Goal: Find specific page/section: Find specific page/section

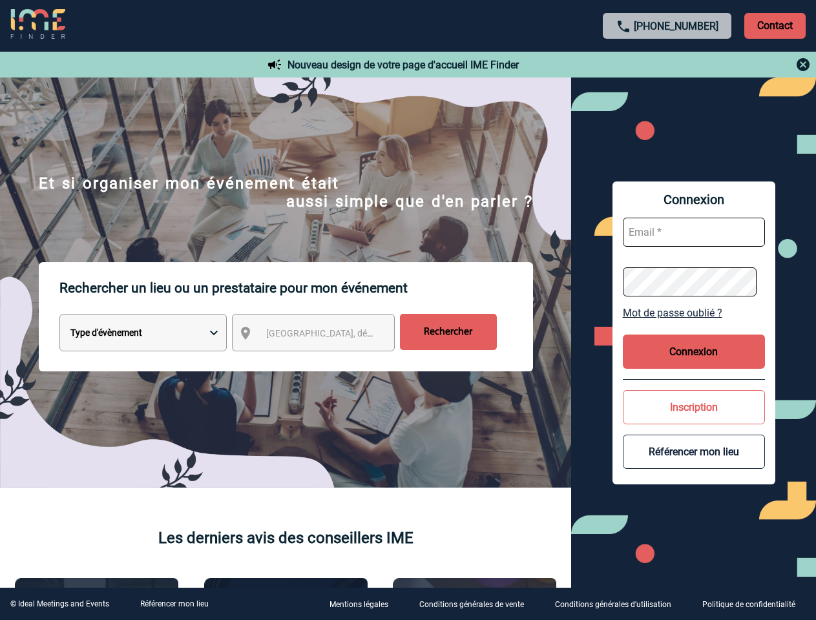
click at [408, 310] on p "Rechercher un lieu ou un prestataire pour mon événement" at bounding box center [296, 288] width 474 height 52
click at [775, 25] on p "Contact" at bounding box center [774, 26] width 61 height 26
click at [667, 65] on div at bounding box center [668, 65] width 288 height 16
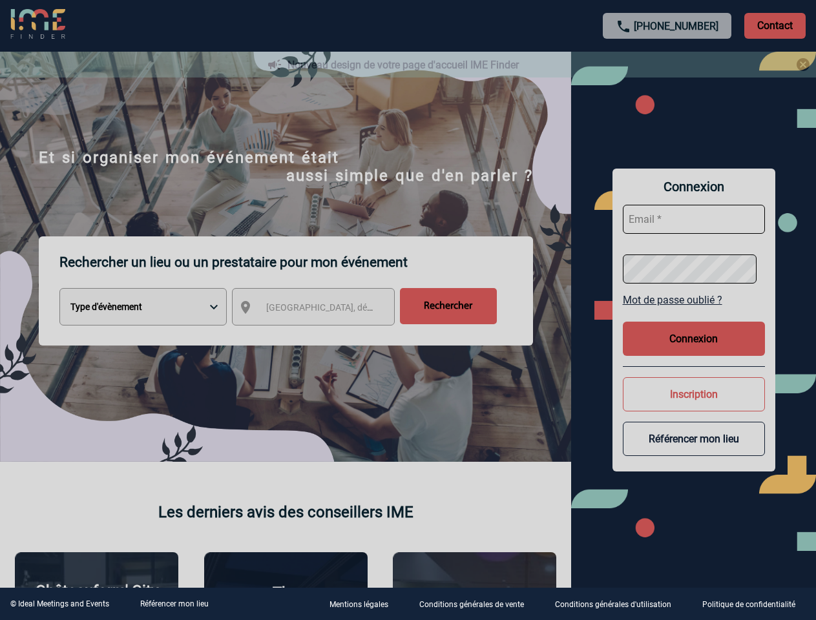
click at [325, 335] on div at bounding box center [408, 310] width 816 height 620
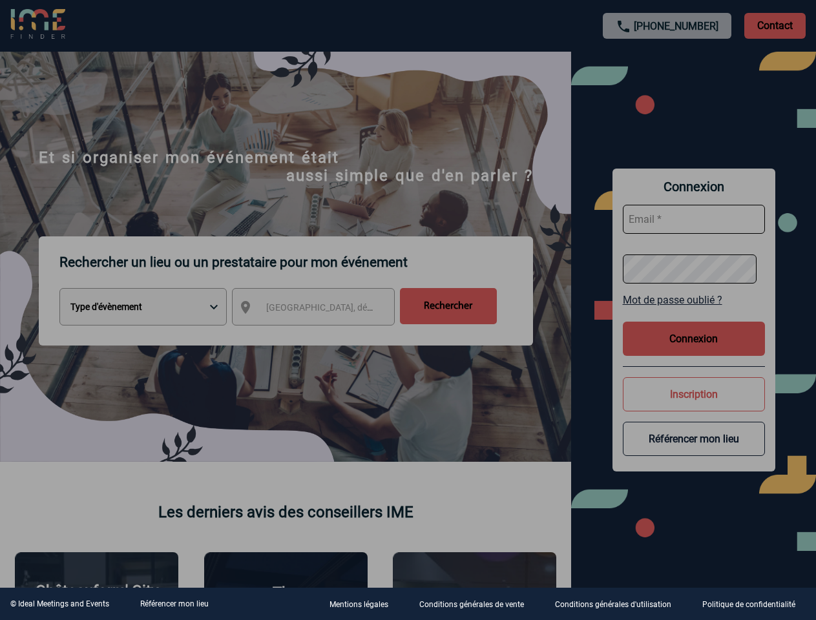
click at [694, 313] on div at bounding box center [408, 310] width 816 height 620
click at [694, 352] on div at bounding box center [408, 310] width 816 height 620
click at [694, 407] on div at bounding box center [408, 310] width 816 height 620
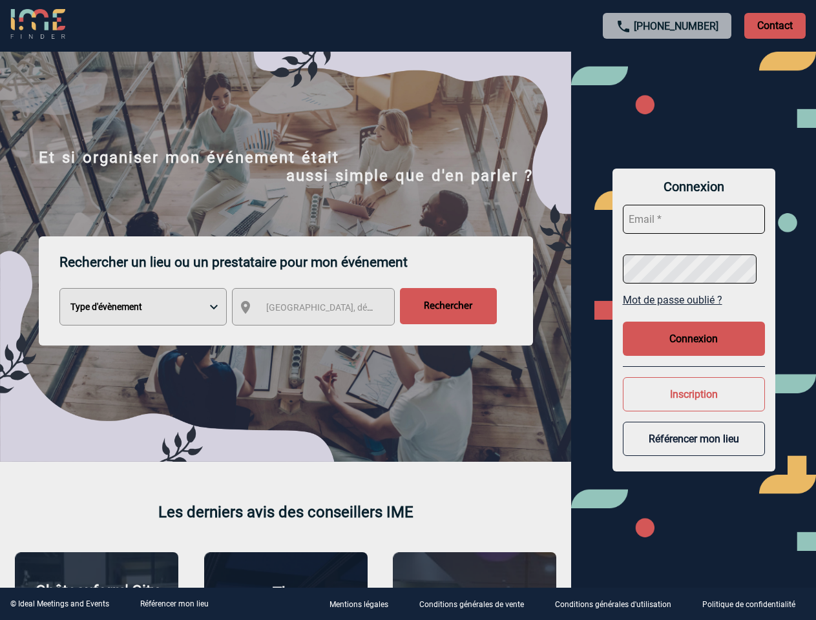
click at [694, 452] on button "Référencer mon lieu" at bounding box center [694, 439] width 142 height 34
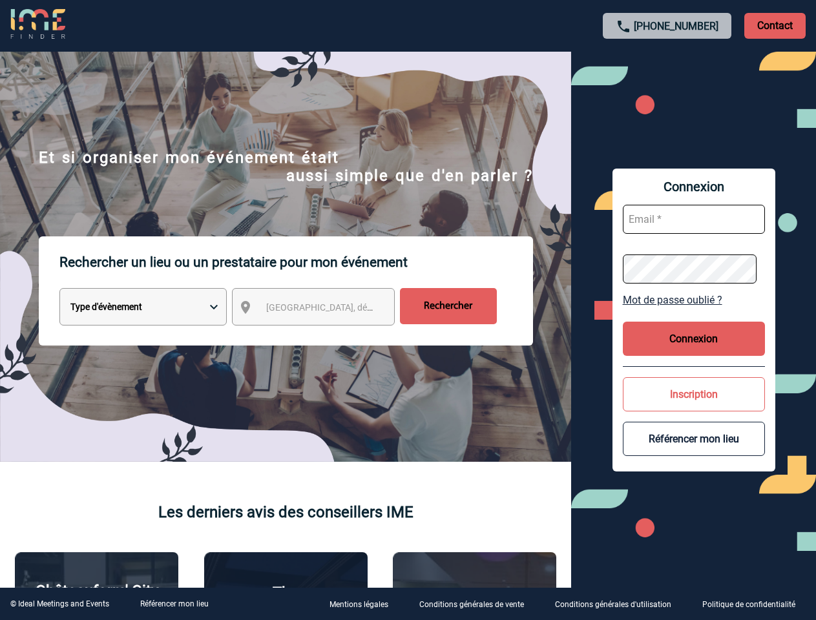
click at [174, 604] on link "Référencer mon lieu" at bounding box center [174, 604] width 68 height 9
